Goal: Obtain resource: Download file/media

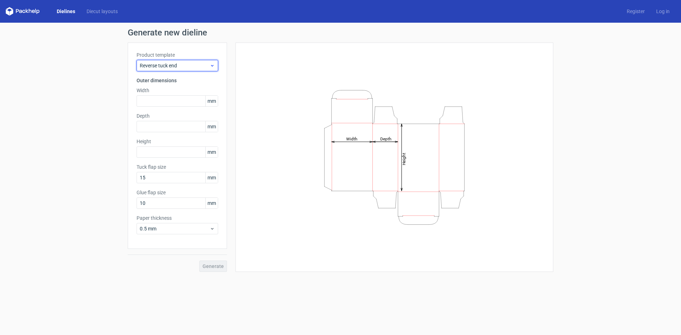
click at [208, 63] on span "Reverse tuck end" at bounding box center [175, 65] width 70 height 7
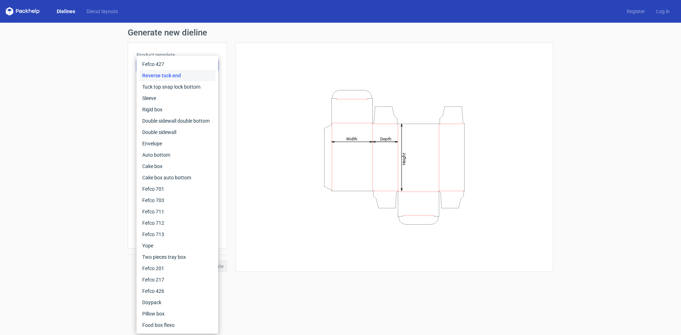
click at [67, 9] on link "Dielines" at bounding box center [66, 11] width 30 height 7
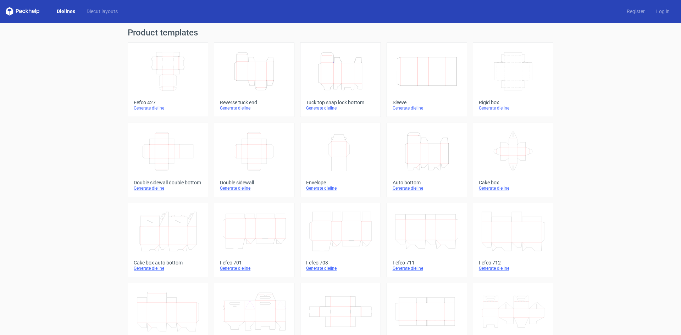
click at [423, 159] on icon "Height Depth Width" at bounding box center [426, 152] width 63 height 40
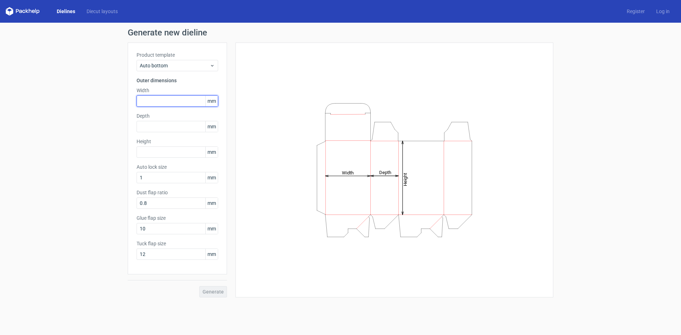
click at [173, 102] on input "text" at bounding box center [178, 100] width 82 height 11
type input "75"
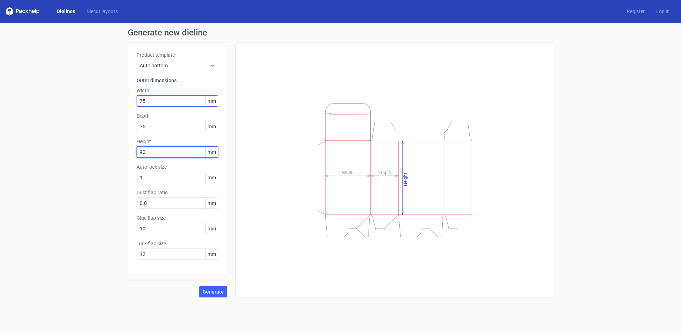
type input "90"
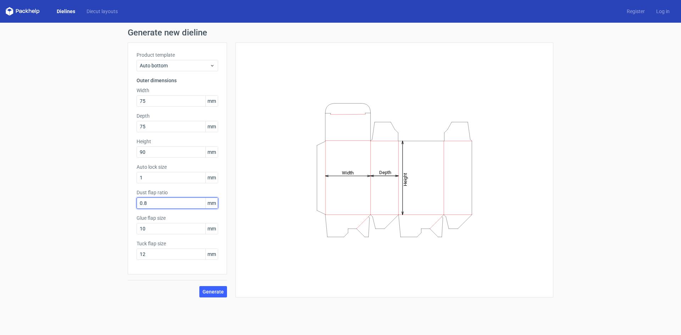
click at [173, 204] on input "0.8" at bounding box center [178, 203] width 82 height 11
click at [171, 229] on input "10" at bounding box center [178, 228] width 82 height 11
click at [176, 252] on input "12" at bounding box center [178, 254] width 82 height 11
click at [212, 290] on span "Generate" at bounding box center [213, 291] width 21 height 5
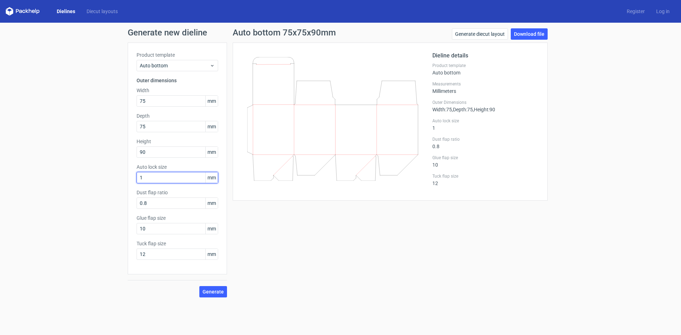
click at [161, 176] on input "1" at bounding box center [178, 177] width 82 height 11
drag, startPoint x: 434, startPoint y: 128, endPoint x: 431, endPoint y: 130, distance: 4.4
click at [431, 129] on div "Dieline details Product template Auto bottom Measurements Millimeters Outer Dim…" at bounding box center [390, 121] width 297 height 140
click at [446, 132] on div "Dieline details Product template Auto bottom Measurements Millimeters Outer Dim…" at bounding box center [485, 121] width 106 height 140
click at [525, 28] on div "Generate new dieline Product template Auto bottom Outer dimensions Width 75 mm …" at bounding box center [340, 163] width 681 height 281
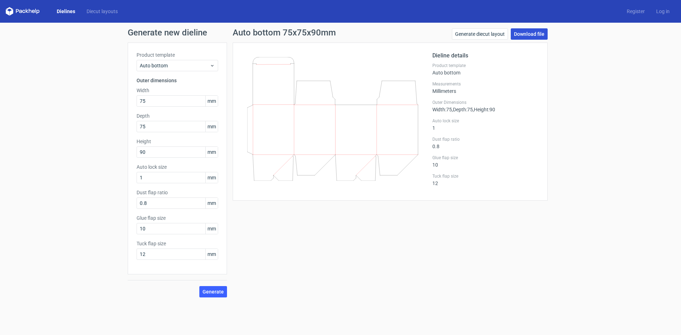
click at [527, 31] on link "Download file" at bounding box center [529, 33] width 37 height 11
